Goal: Task Accomplishment & Management: Complete application form

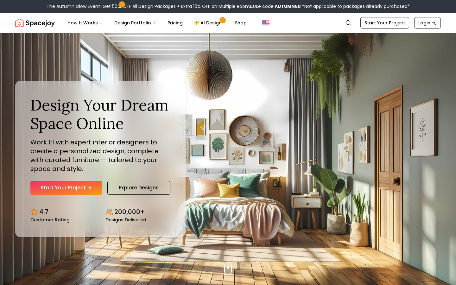
click at [85, 195] on div "Design Your Dream Space Online Work 1:1 with expert interior designers to creat…" at bounding box center [100, 159] width 170 height 156
click at [86, 188] on link "Start Your Project" at bounding box center [66, 188] width 72 height 14
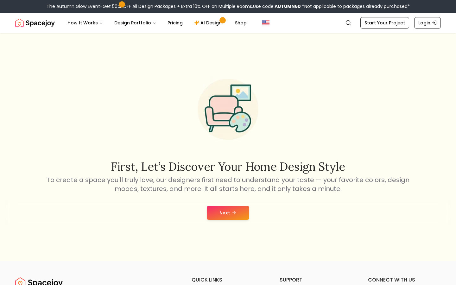
click at [222, 211] on button "Next" at bounding box center [228, 213] width 42 height 14
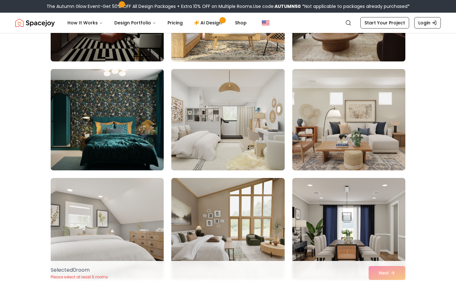
scroll to position [1325, 0]
click at [222, 129] on img at bounding box center [228, 119] width 119 height 106
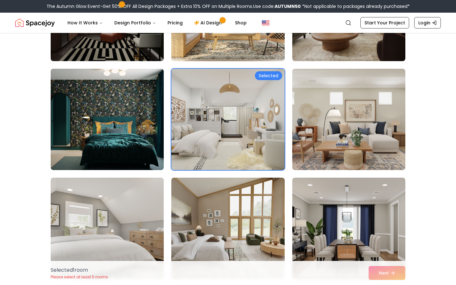
click at [387, 279] on div "Selected 1 room Please select at least 5 rooms Next" at bounding box center [228, 273] width 365 height 24
click at [386, 274] on div "Selected 1 room Please select at least 5 rooms Next" at bounding box center [228, 273] width 365 height 24
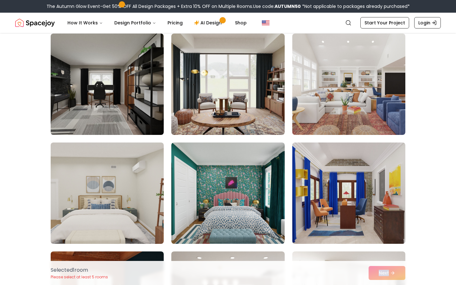
scroll to position [1797, 0]
